Goal: Find specific page/section: Find specific page/section

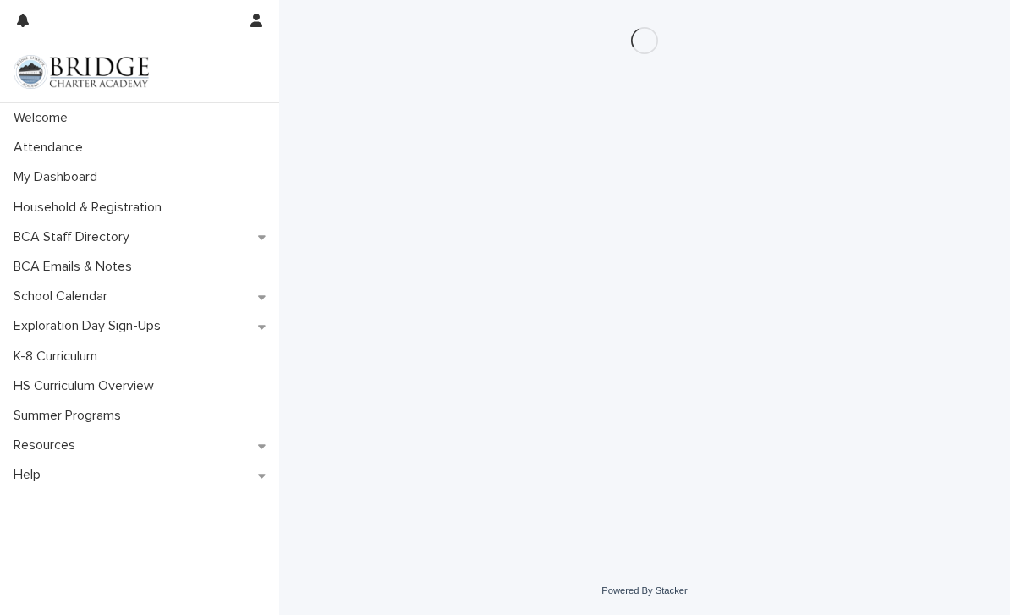
click at [47, 151] on p "Attendance" at bounding box center [52, 148] width 90 height 16
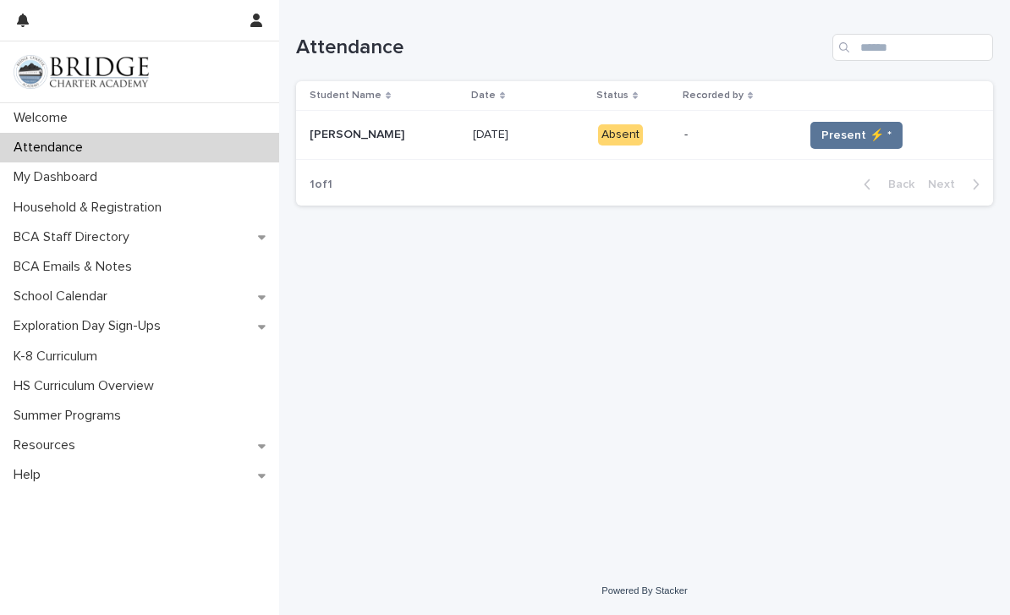
click at [877, 129] on span "Present ⚡ *" at bounding box center [857, 135] width 70 height 17
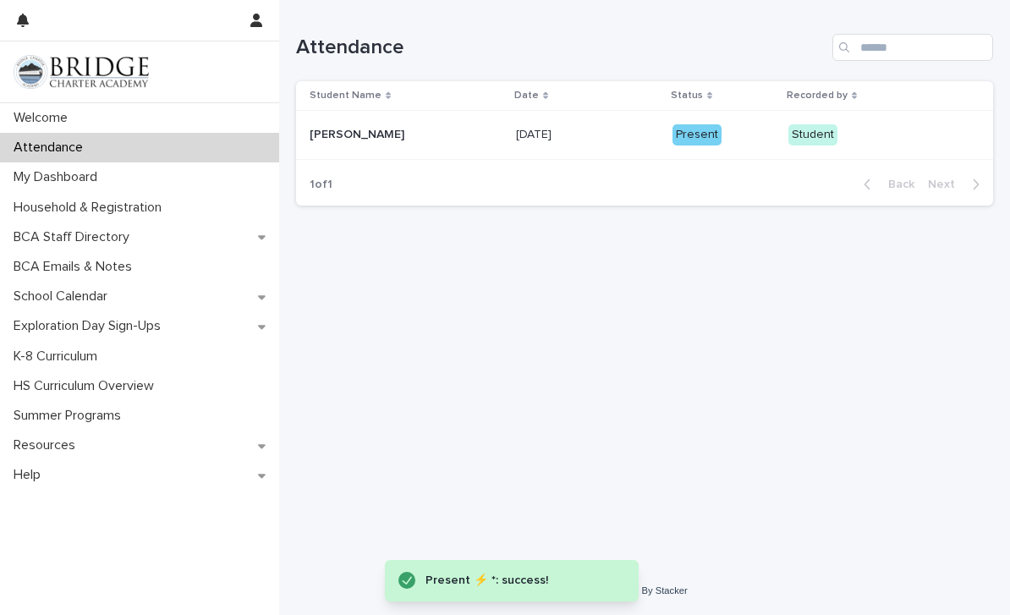
click at [187, 169] on div "My Dashboard" at bounding box center [139, 177] width 279 height 30
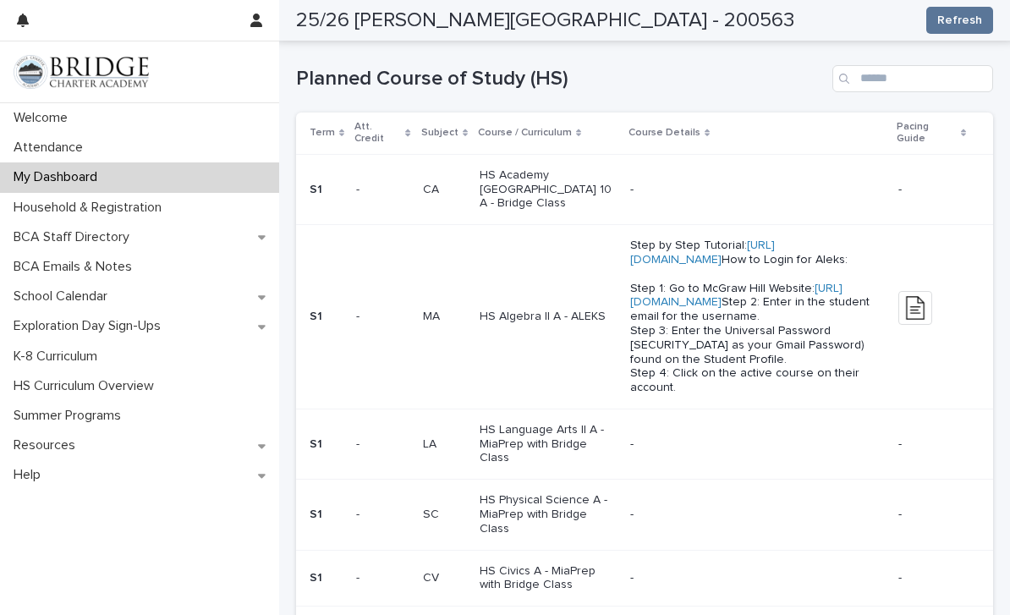
scroll to position [679, 0]
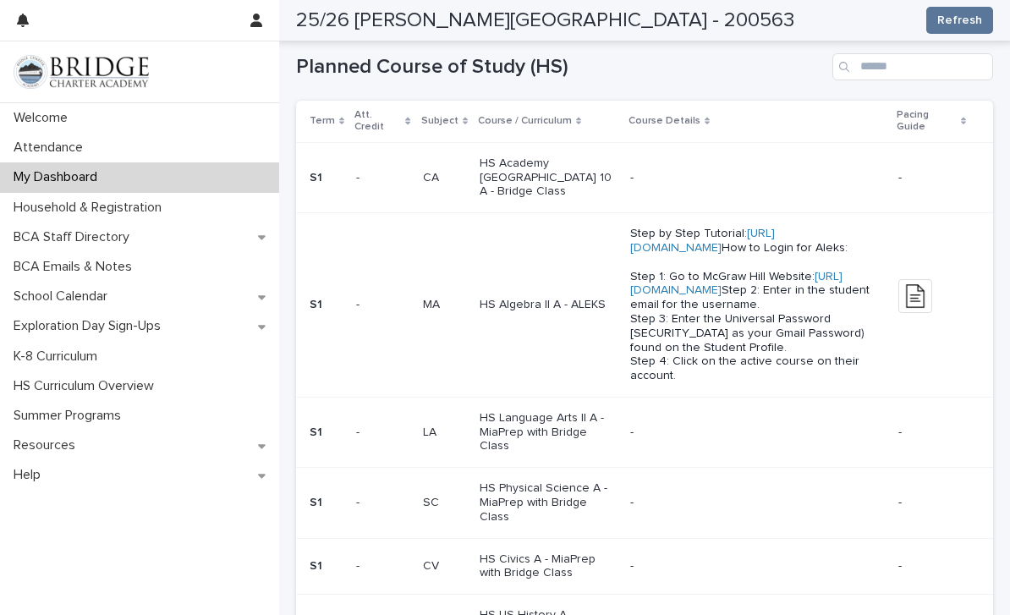
click at [718, 297] on link "[URL][DOMAIN_NAME]" at bounding box center [736, 284] width 212 height 26
